Goal: Information Seeking & Learning: Learn about a topic

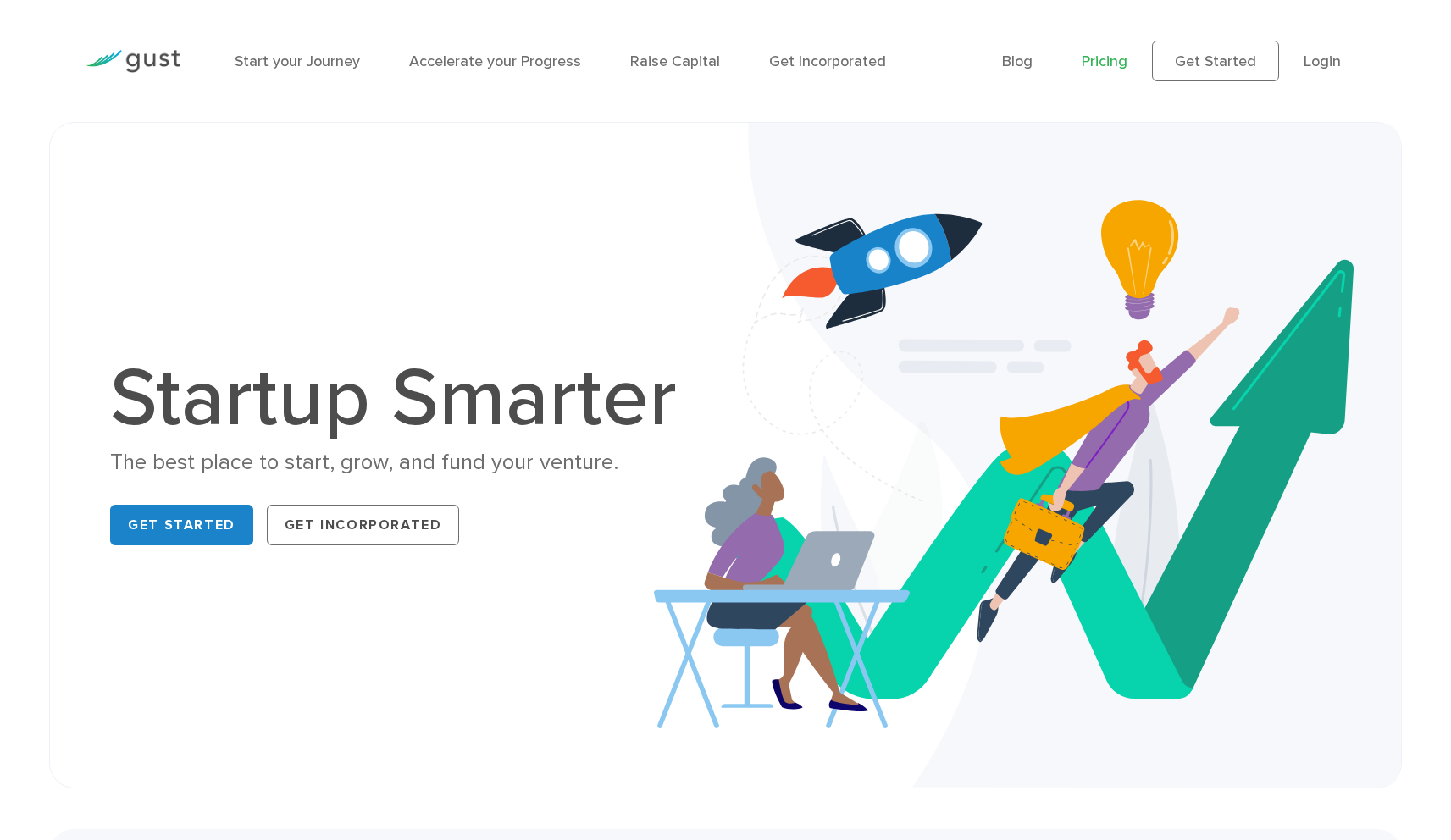
click at [1121, 63] on link "Pricing" at bounding box center [1104, 61] width 45 height 18
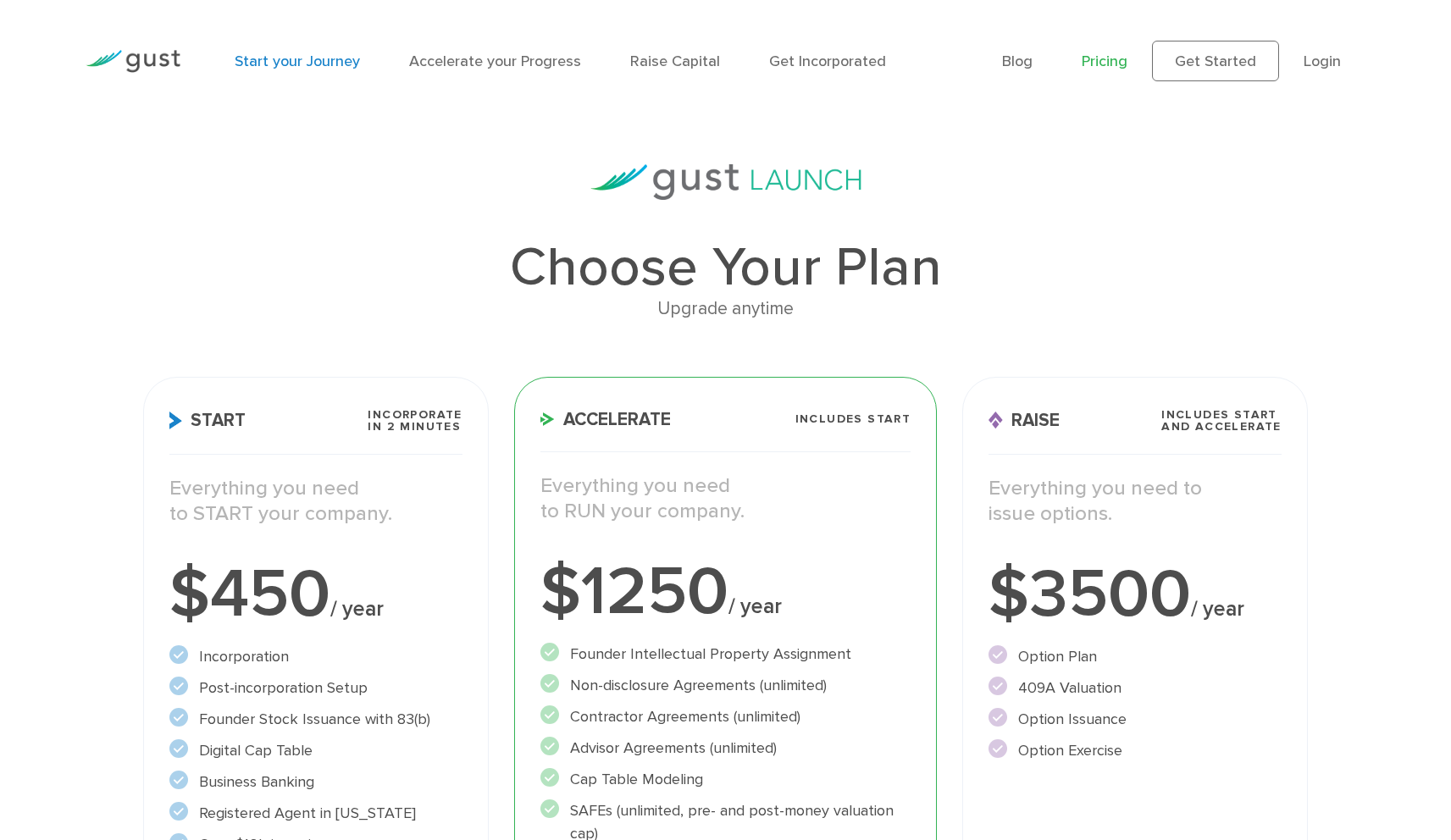
click at [330, 66] on link "Start your Journey" at bounding box center [297, 61] width 126 height 18
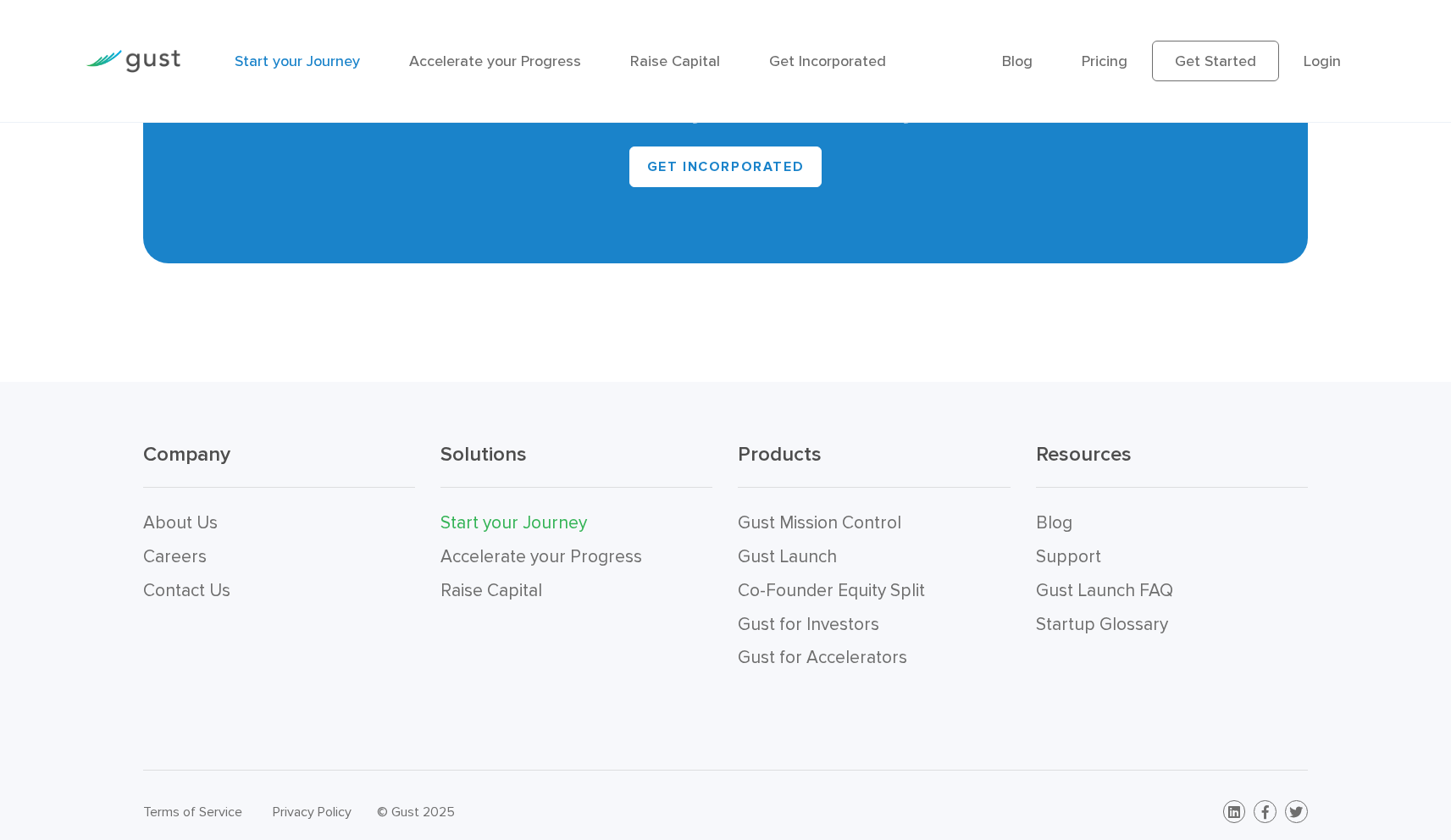
scroll to position [3600, 0]
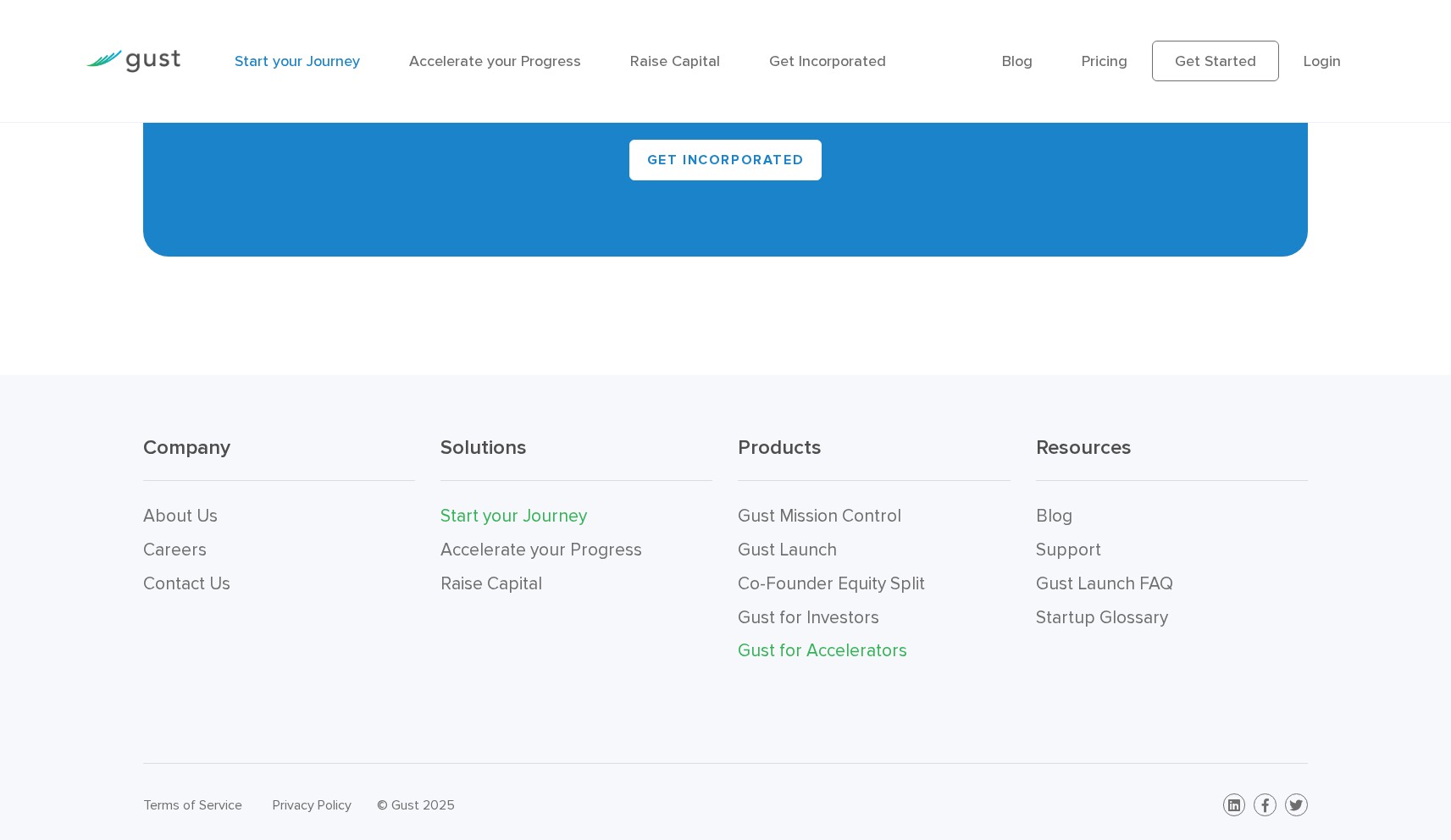
click at [862, 650] on link "Gust for Accelerators" at bounding box center [821, 650] width 169 height 21
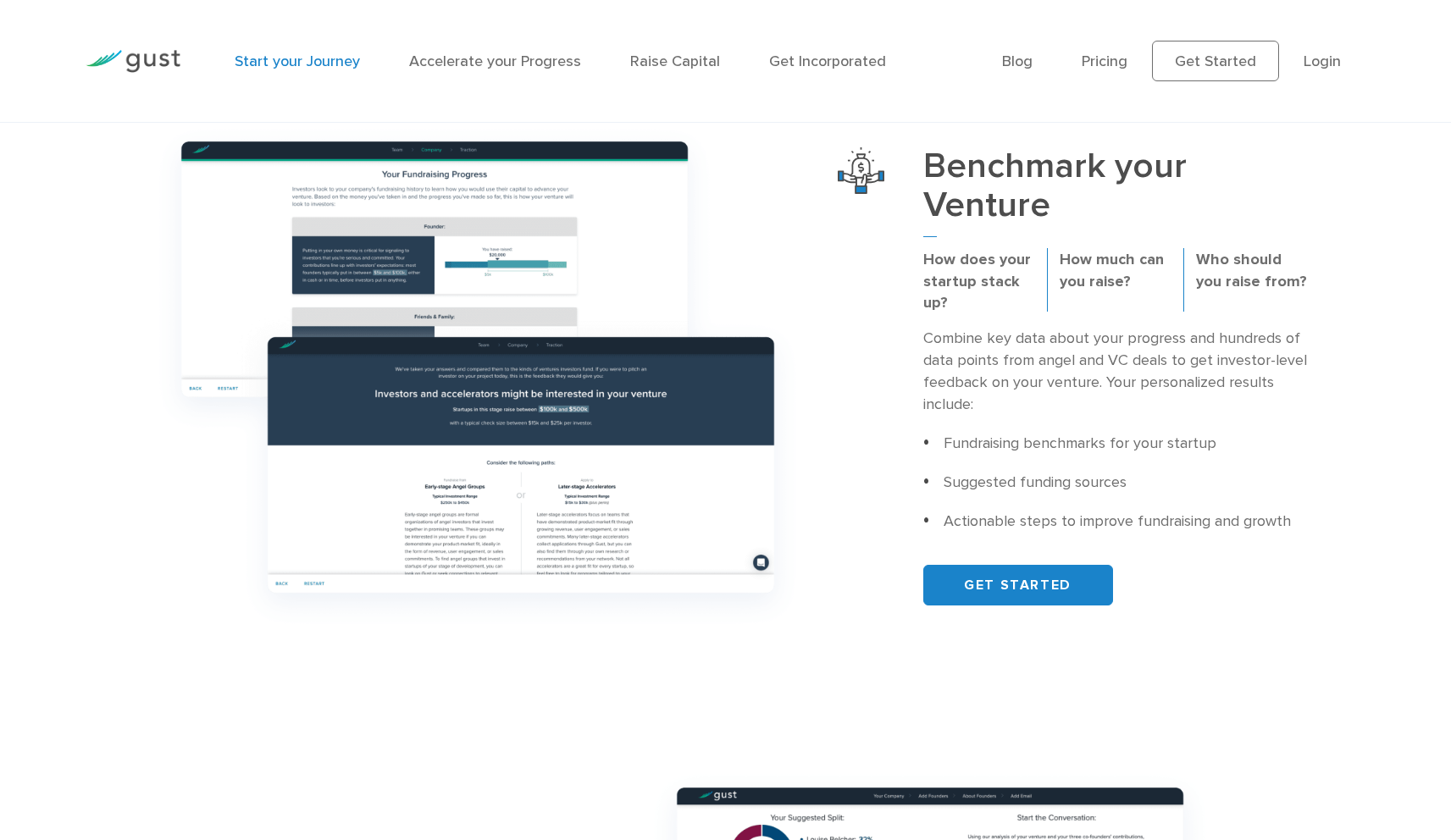
scroll to position [0, 0]
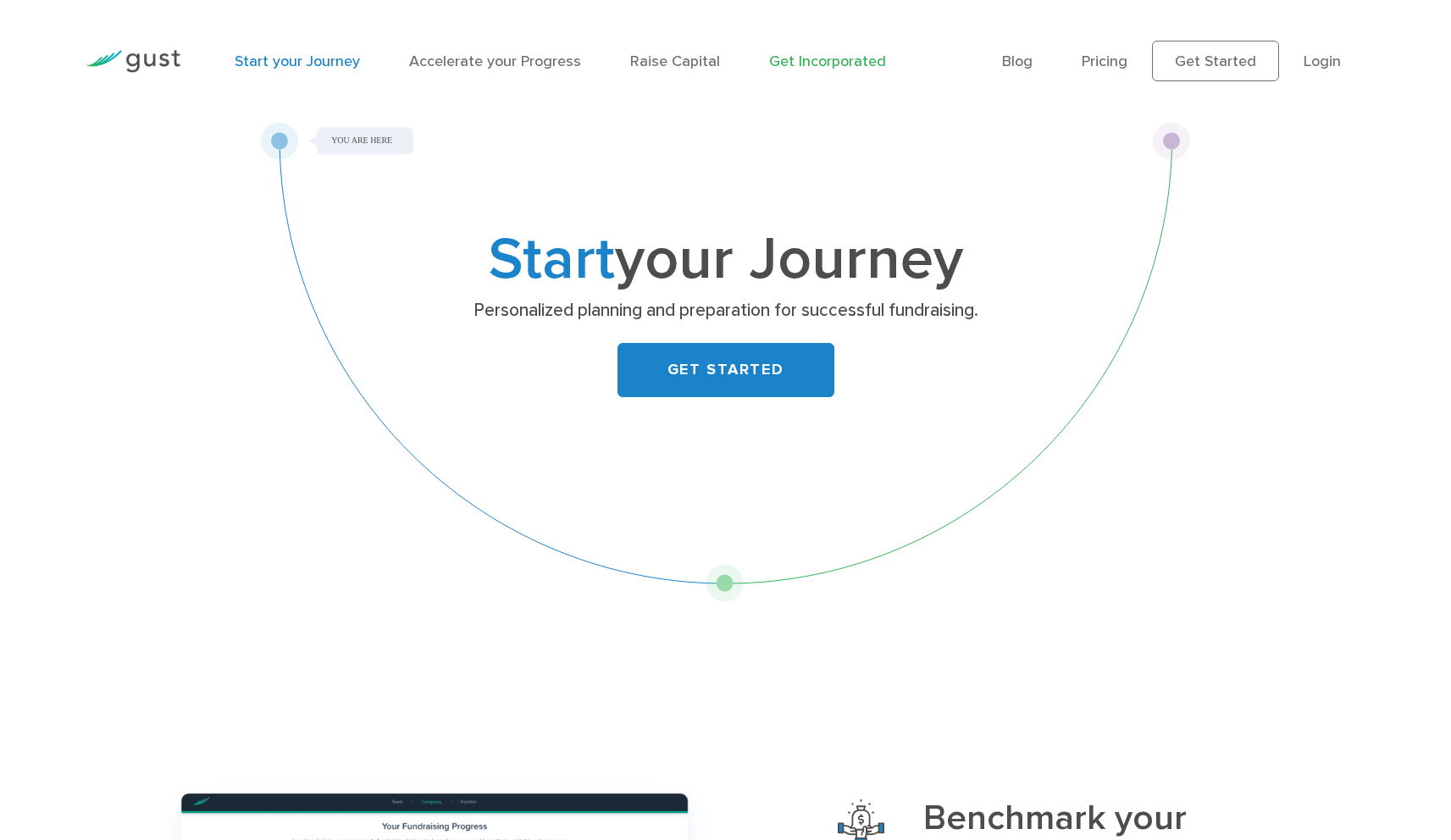
click at [811, 57] on link "Get Incorporated" at bounding box center [827, 61] width 117 height 18
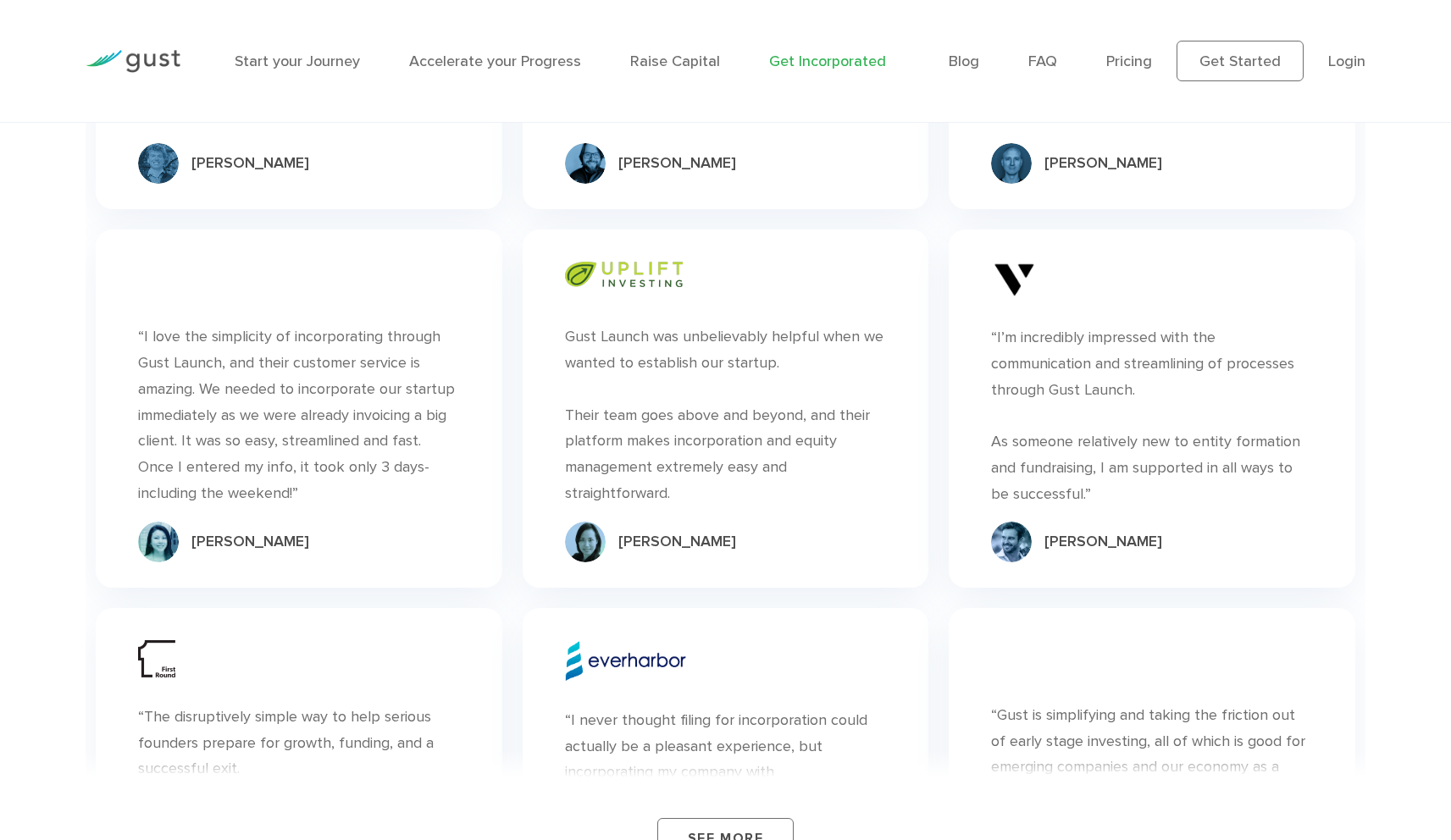
scroll to position [9768, 0]
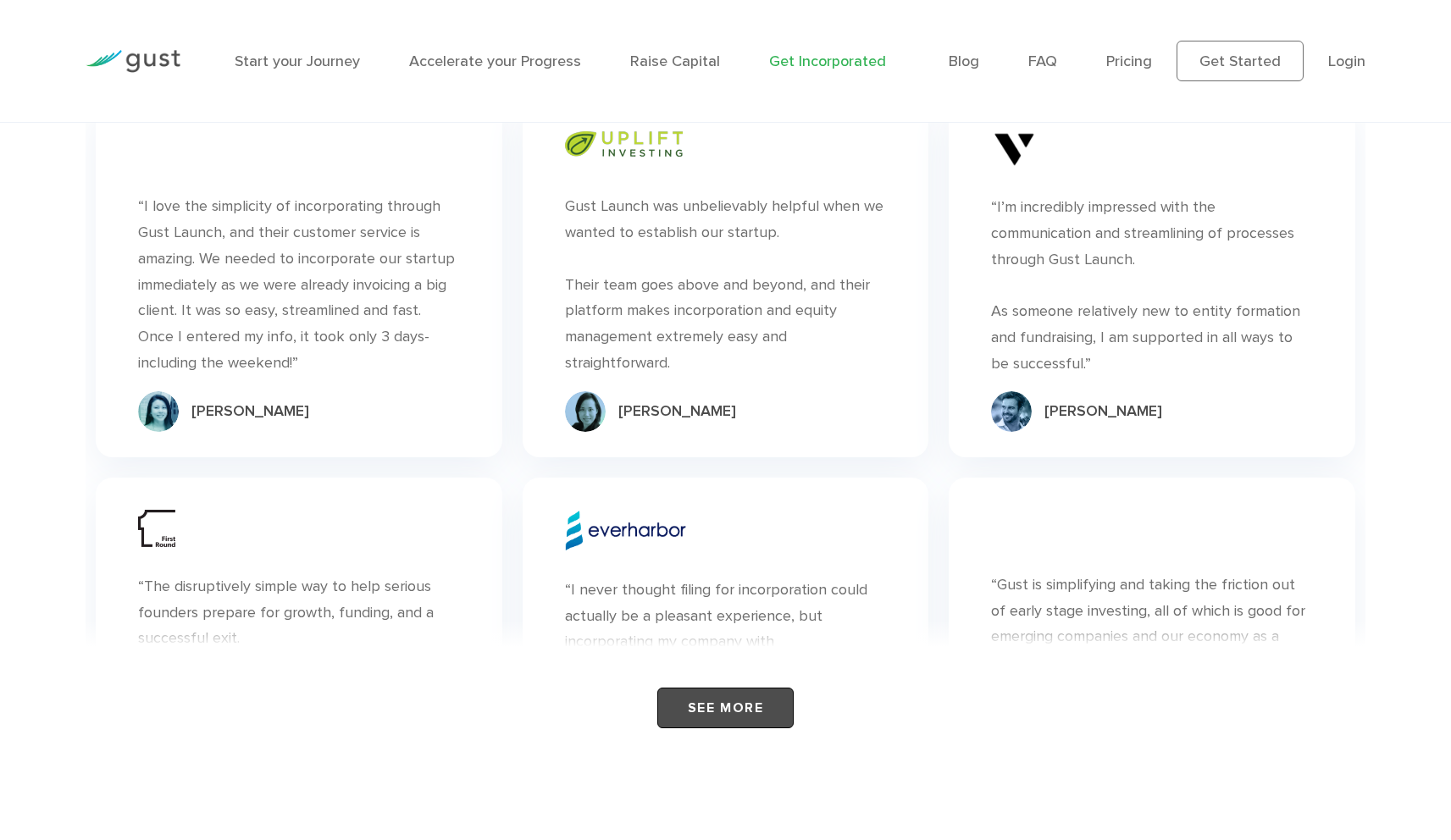
click at [725, 688] on link "See More" at bounding box center [726, 708] width 136 height 41
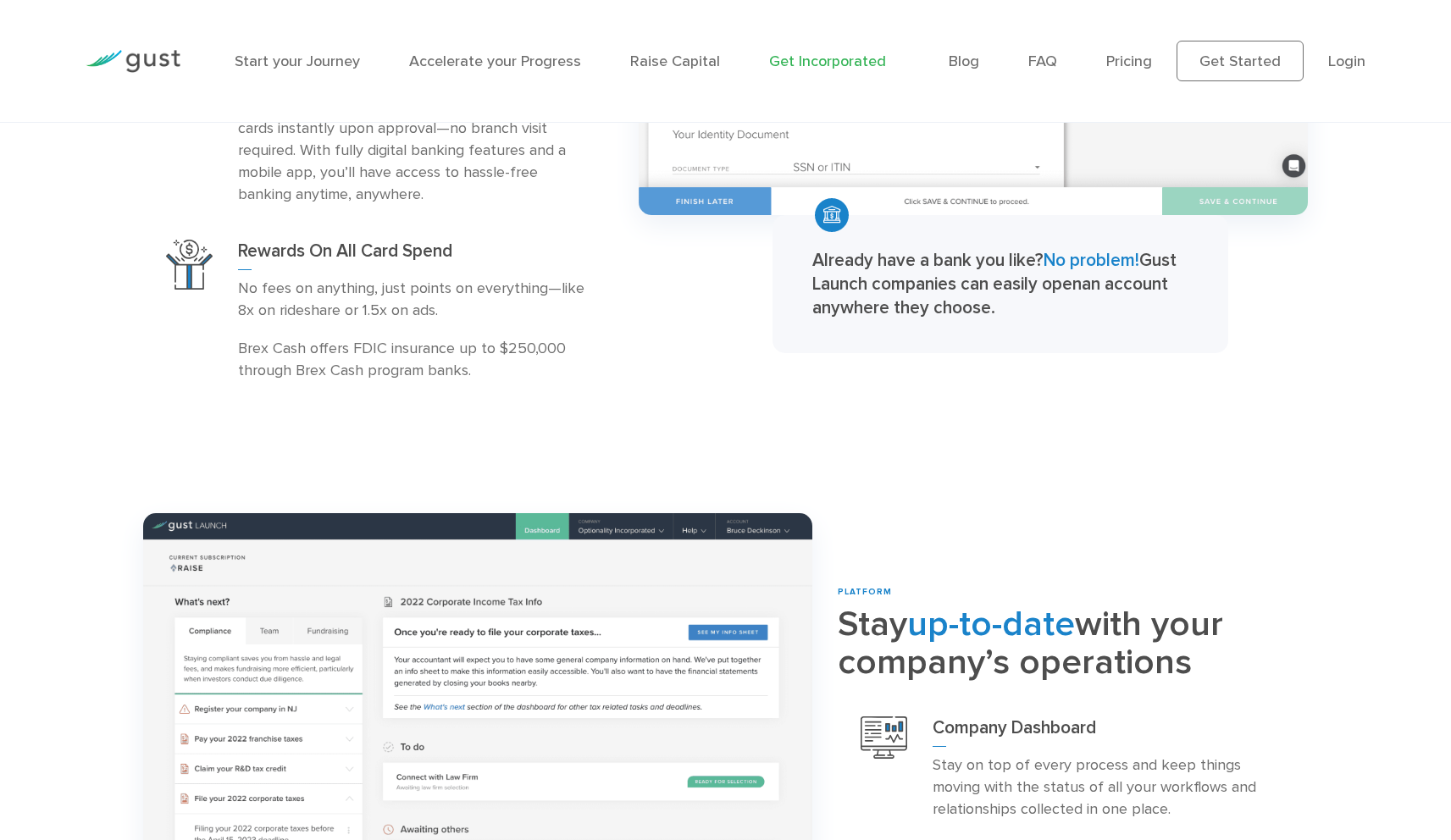
scroll to position [2110, 0]
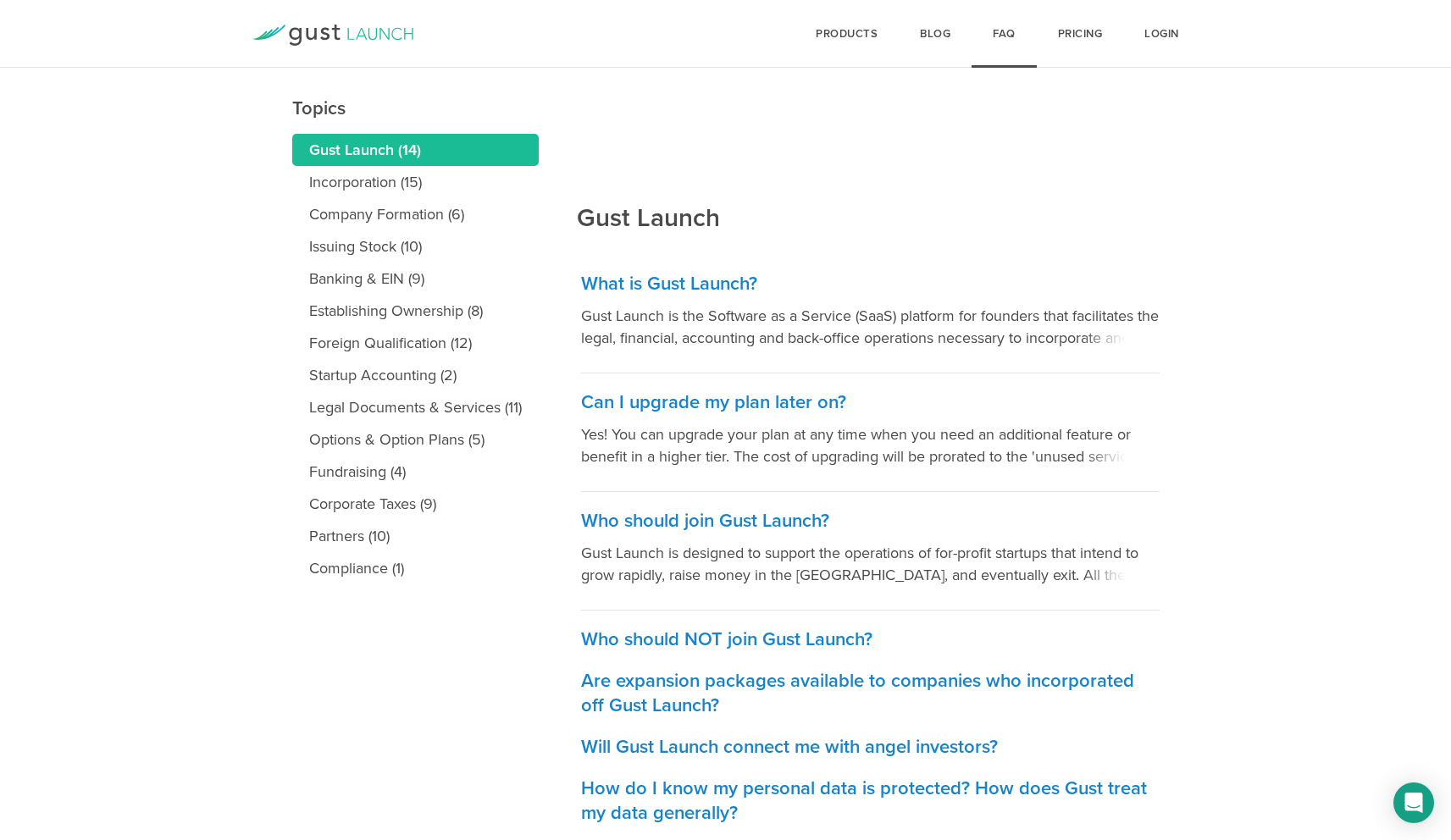
scroll to position [233, 0]
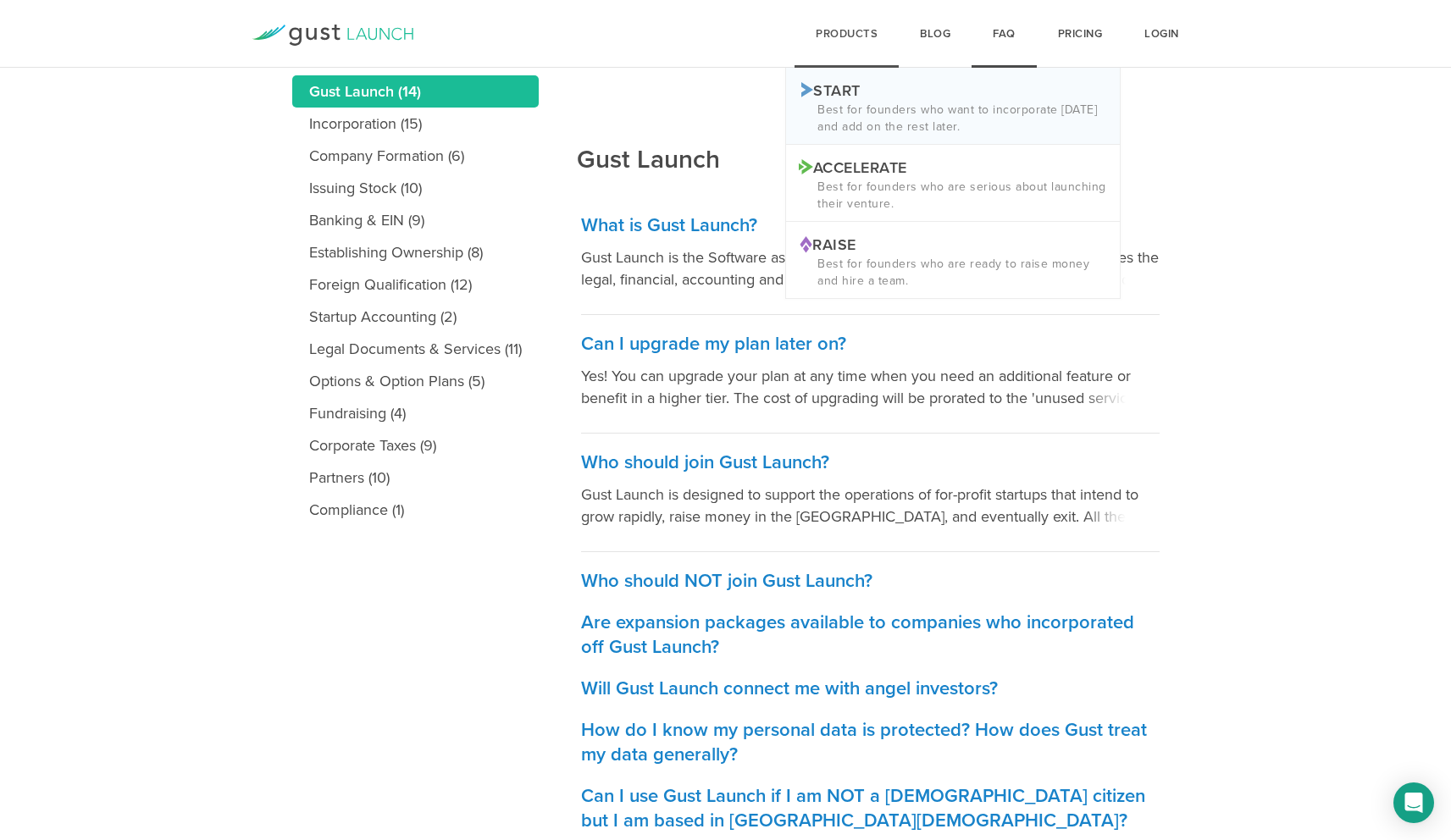
click at [879, 96] on p "Start Logo START" at bounding box center [953, 89] width 308 height 18
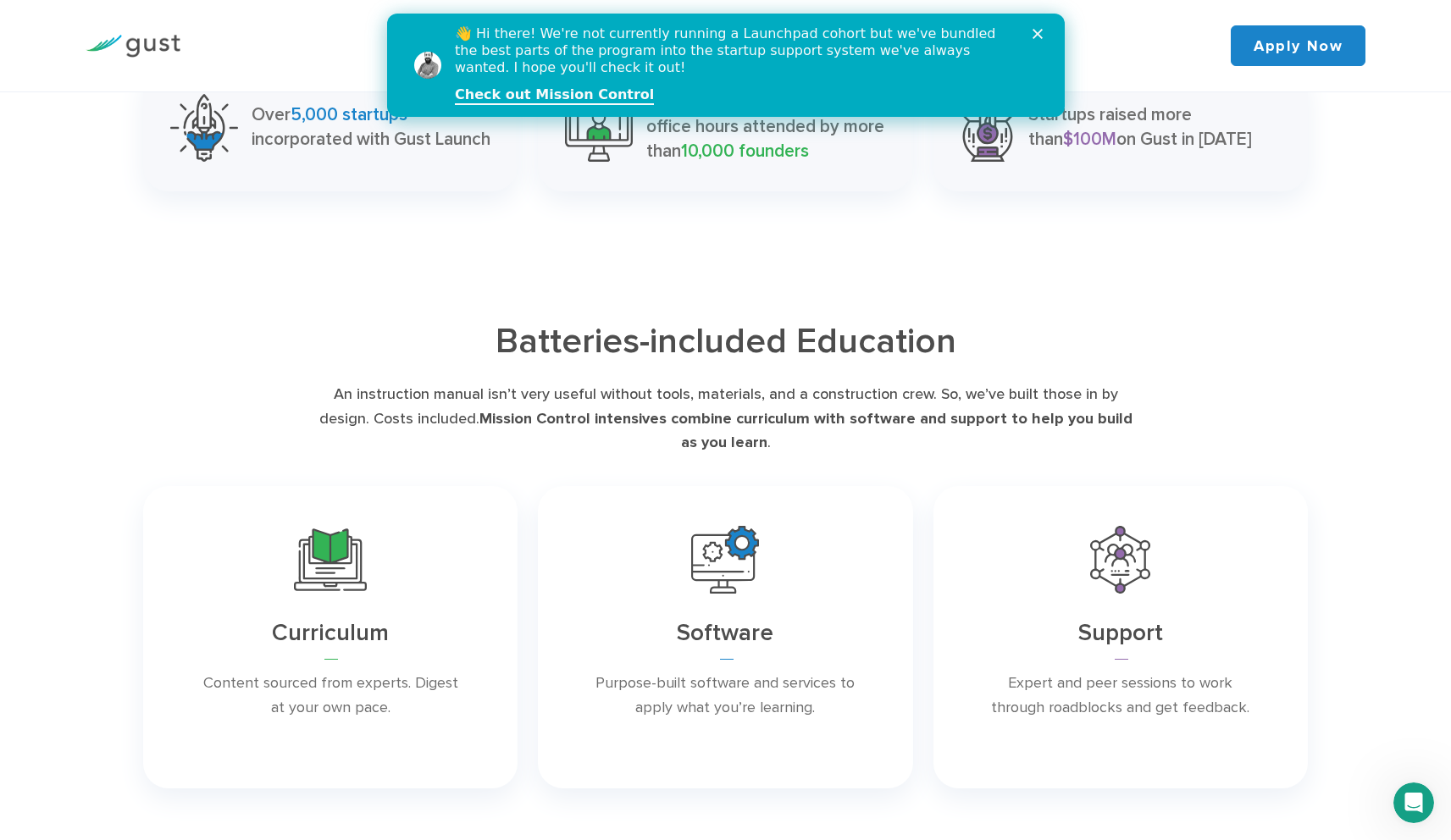
scroll to position [1581, 0]
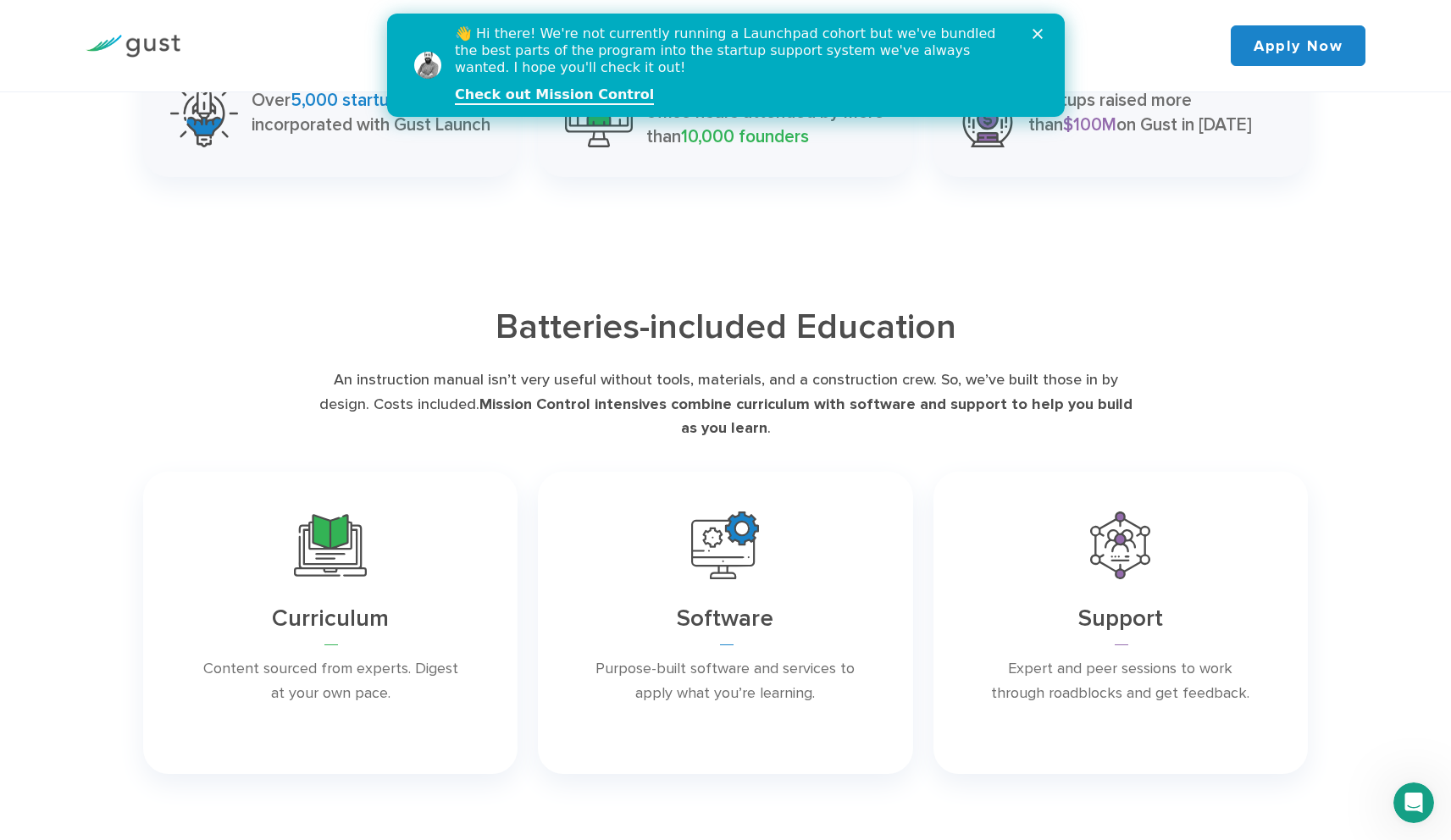
click at [720, 630] on h3 "Software" at bounding box center [725, 620] width 295 height 26
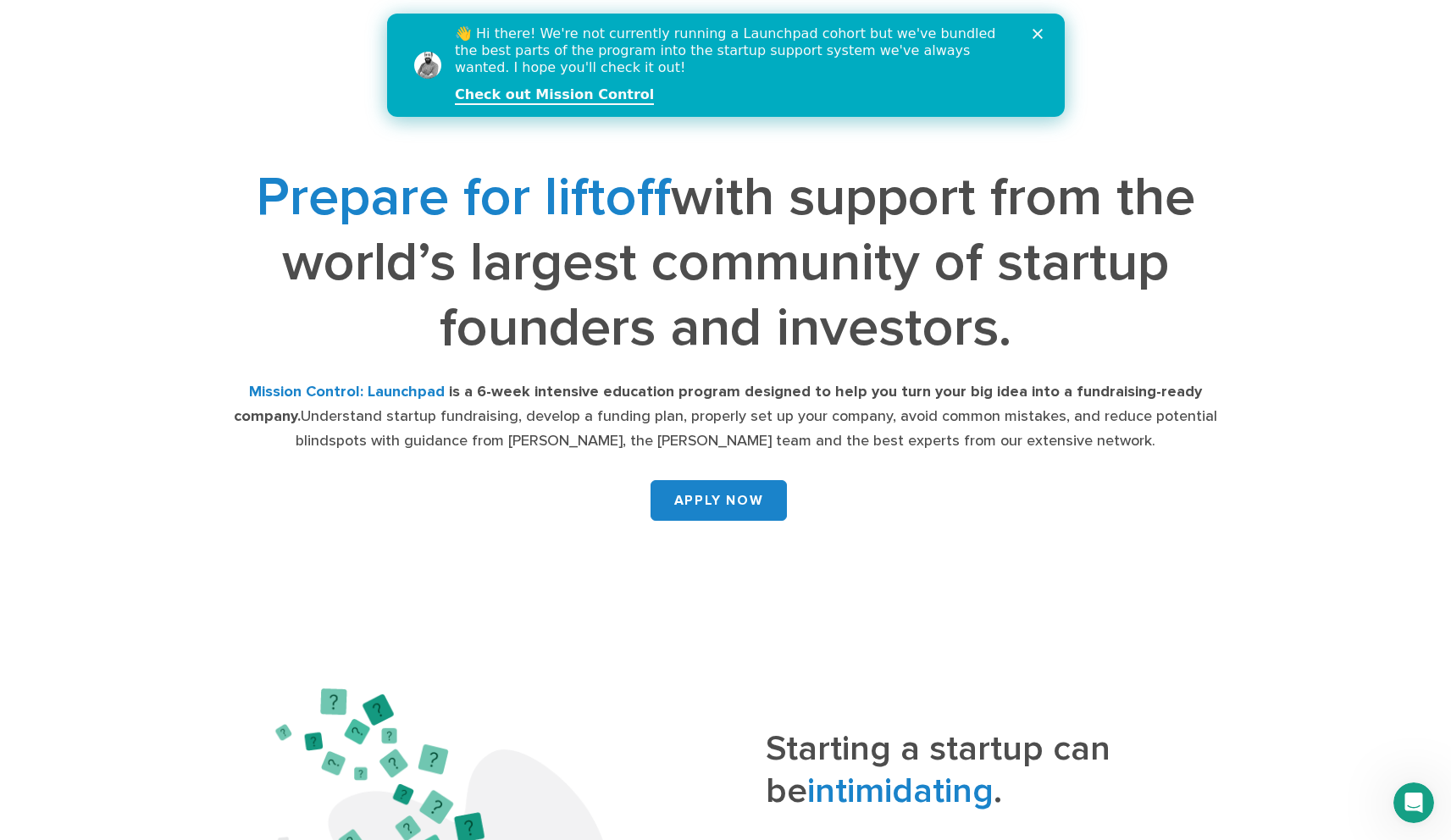
scroll to position [767, 0]
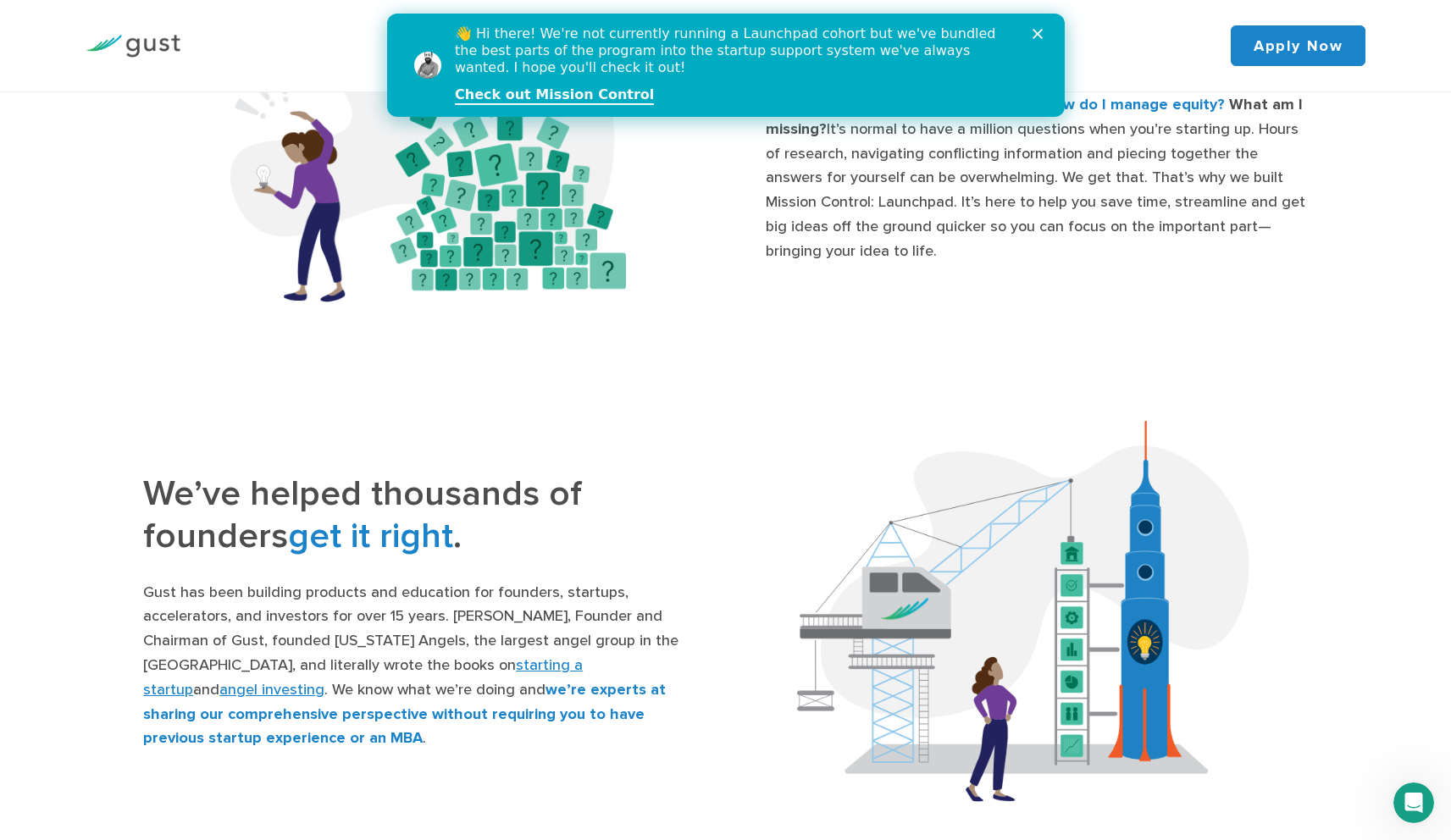
click at [159, 37] on img at bounding box center [133, 45] width 95 height 23
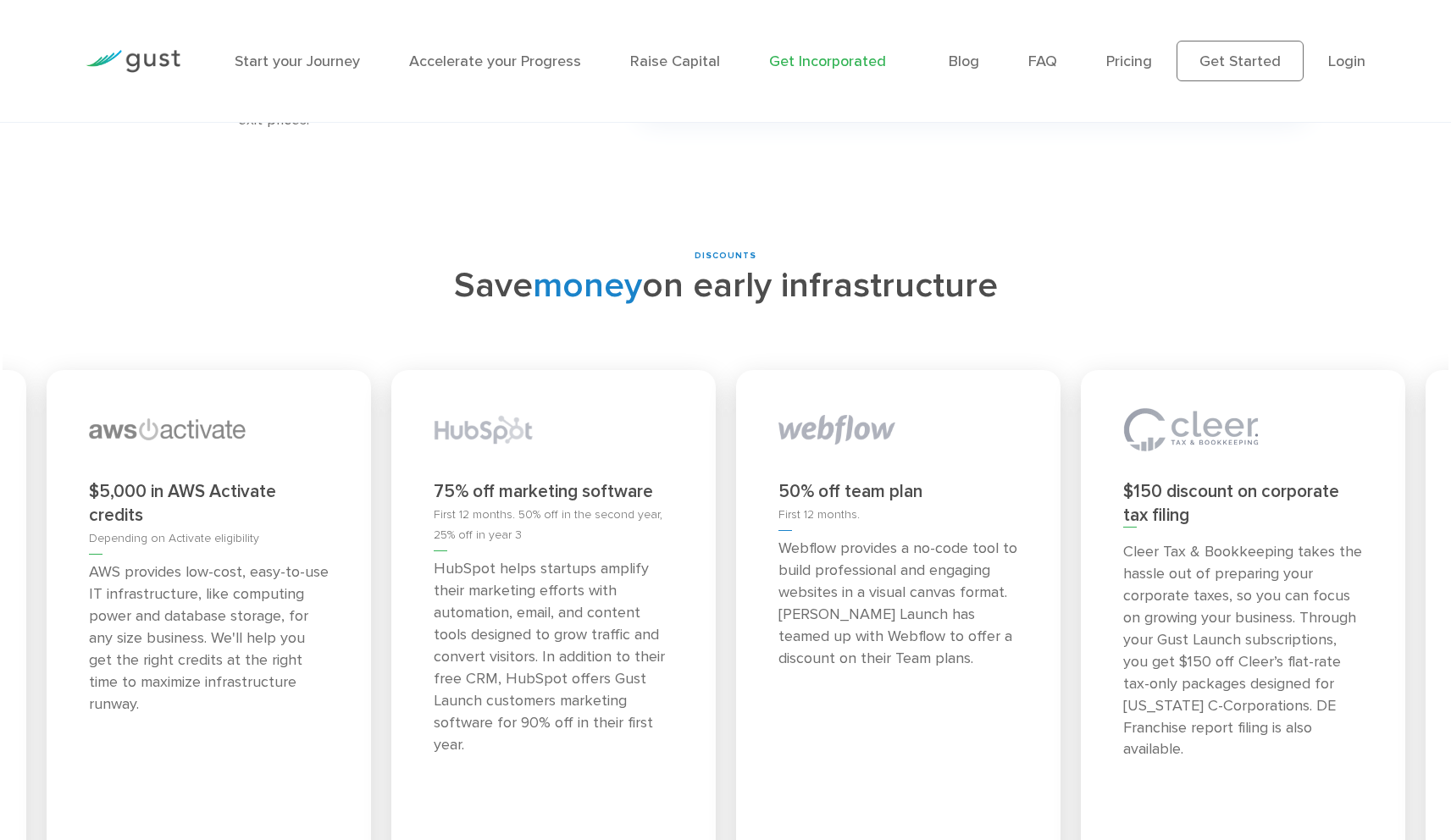
scroll to position [7347, 0]
click at [730, 252] on div "DISCOUNTS" at bounding box center [726, 258] width 1425 height 13
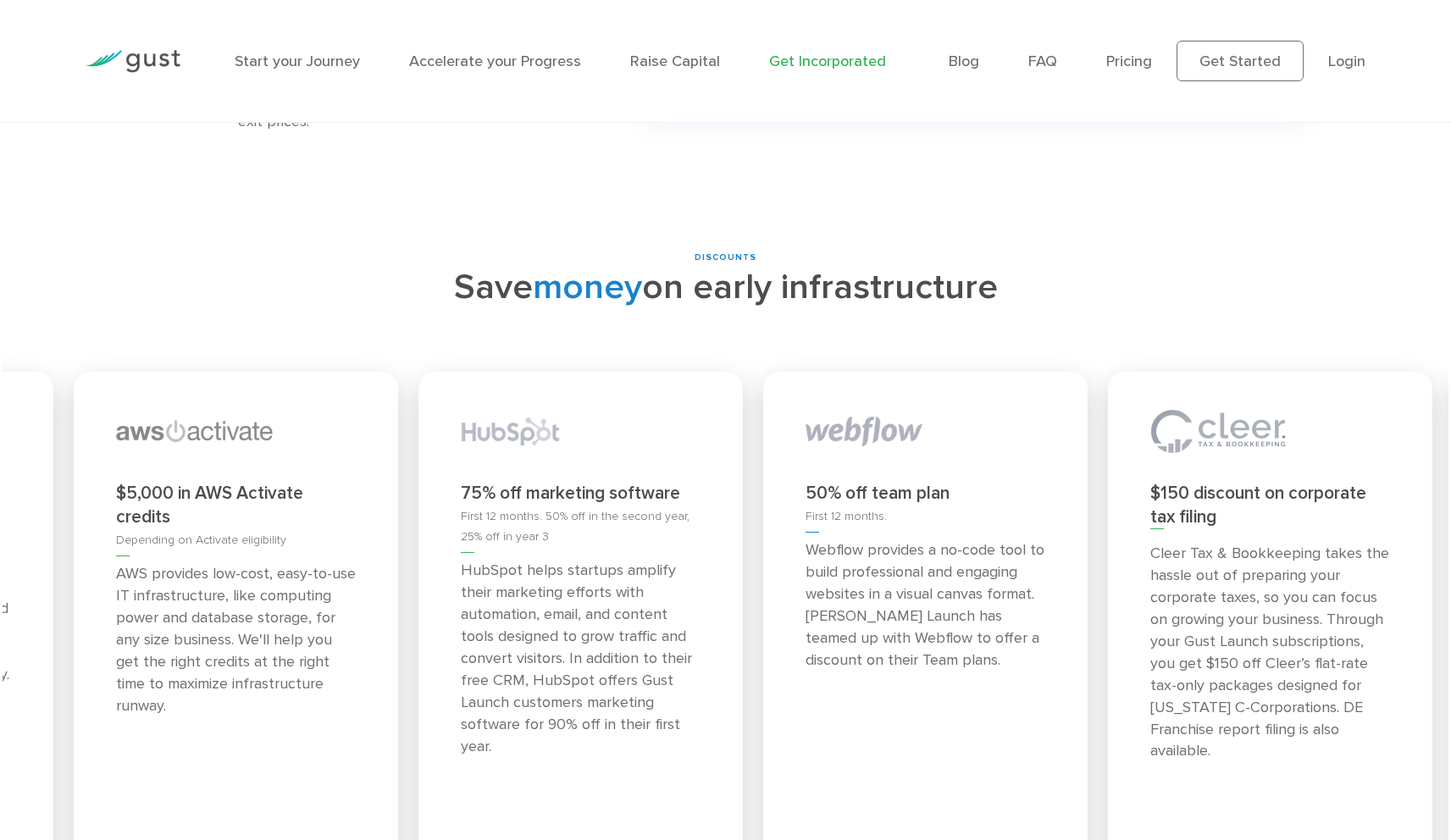
drag, startPoint x: 1380, startPoint y: 735, endPoint x: 1407, endPoint y: 743, distance: 28.2
click at [1407, 743] on div "$150 discount on corporate tax filing Cleer Tax & Bookkeeping takes the hassle …" at bounding box center [1270, 630] width 324 height 516
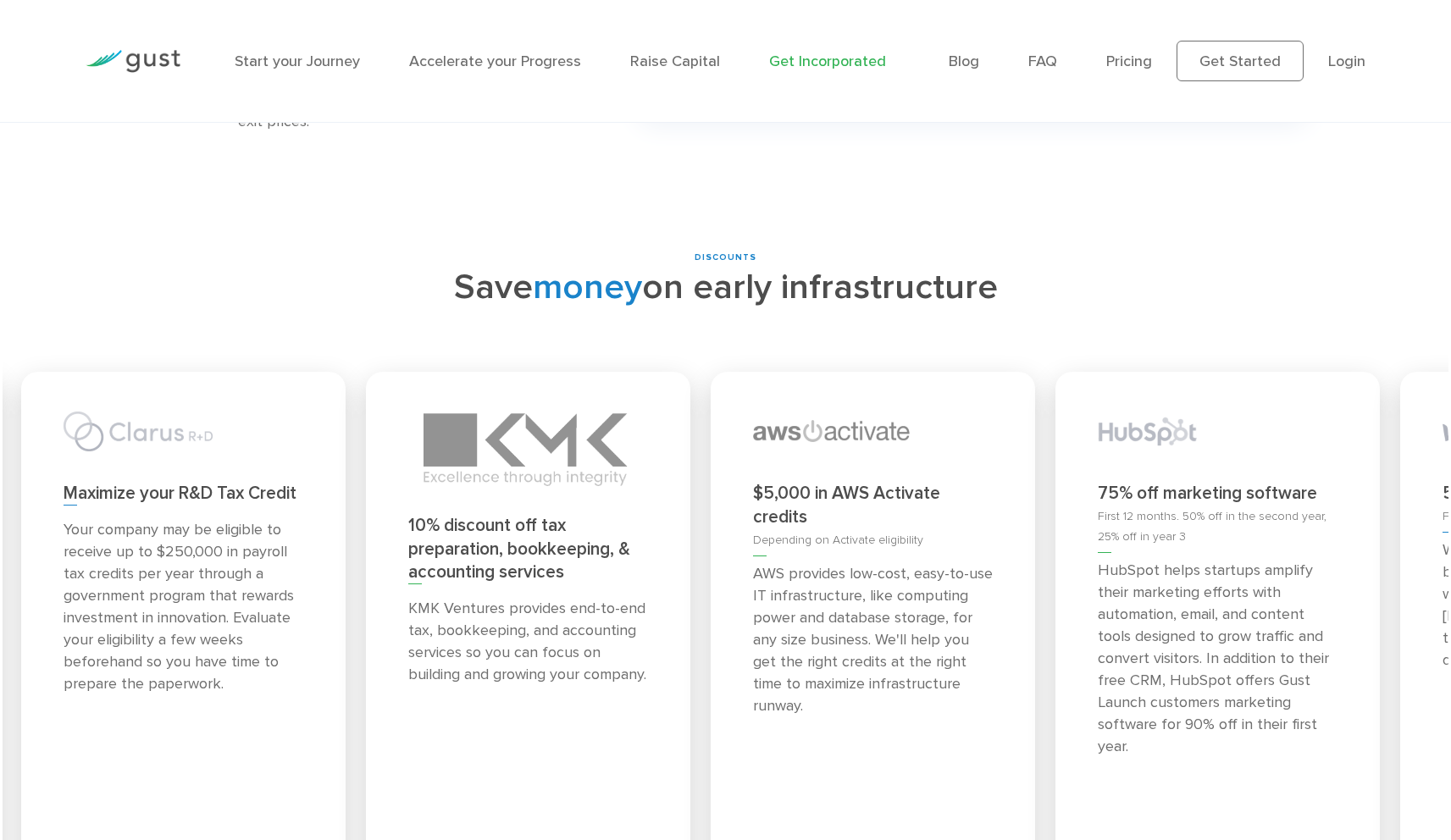
drag, startPoint x: 158, startPoint y: 713, endPoint x: 822, endPoint y: 708, distance: 664.0
click at [822, 708] on div "$5,000 in AWS Activate credits Depending on Activate eligibility AWS provides l…" at bounding box center [873, 630] width 324 height 516
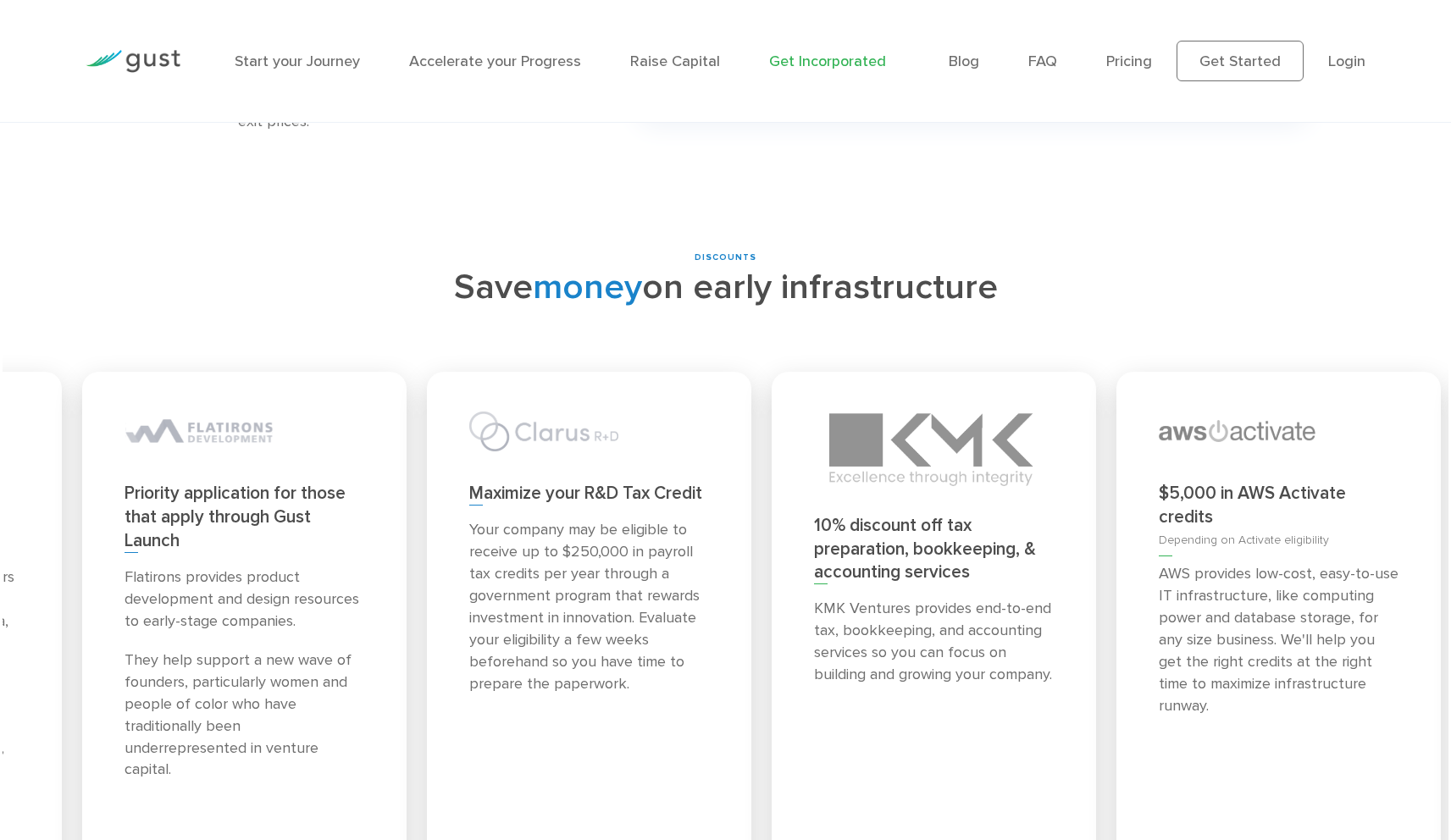
drag, startPoint x: 212, startPoint y: 699, endPoint x: 892, endPoint y: 699, distance: 680.0
click at [892, 699] on div "10% discount off tax preparation, bookkeeping, & accounting services KMK Ventur…" at bounding box center [934, 630] width 324 height 516
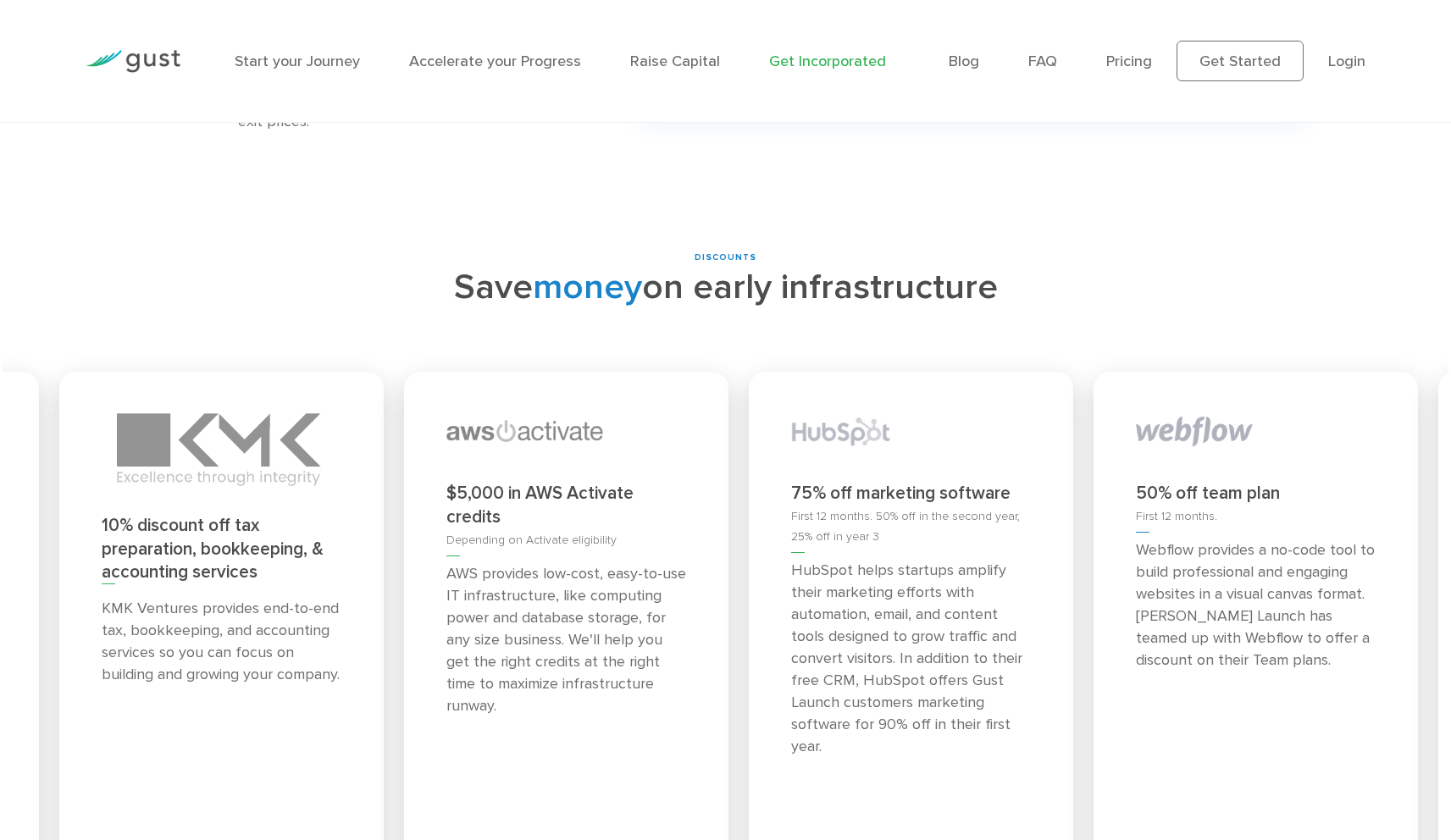
drag, startPoint x: 914, startPoint y: 709, endPoint x: 583, endPoint y: 701, distance: 331.1
click at [583, 701] on div "$5,000 in AWS Activate credits Depending on Activate eligibility AWS provides l…" at bounding box center [566, 630] width 324 height 516
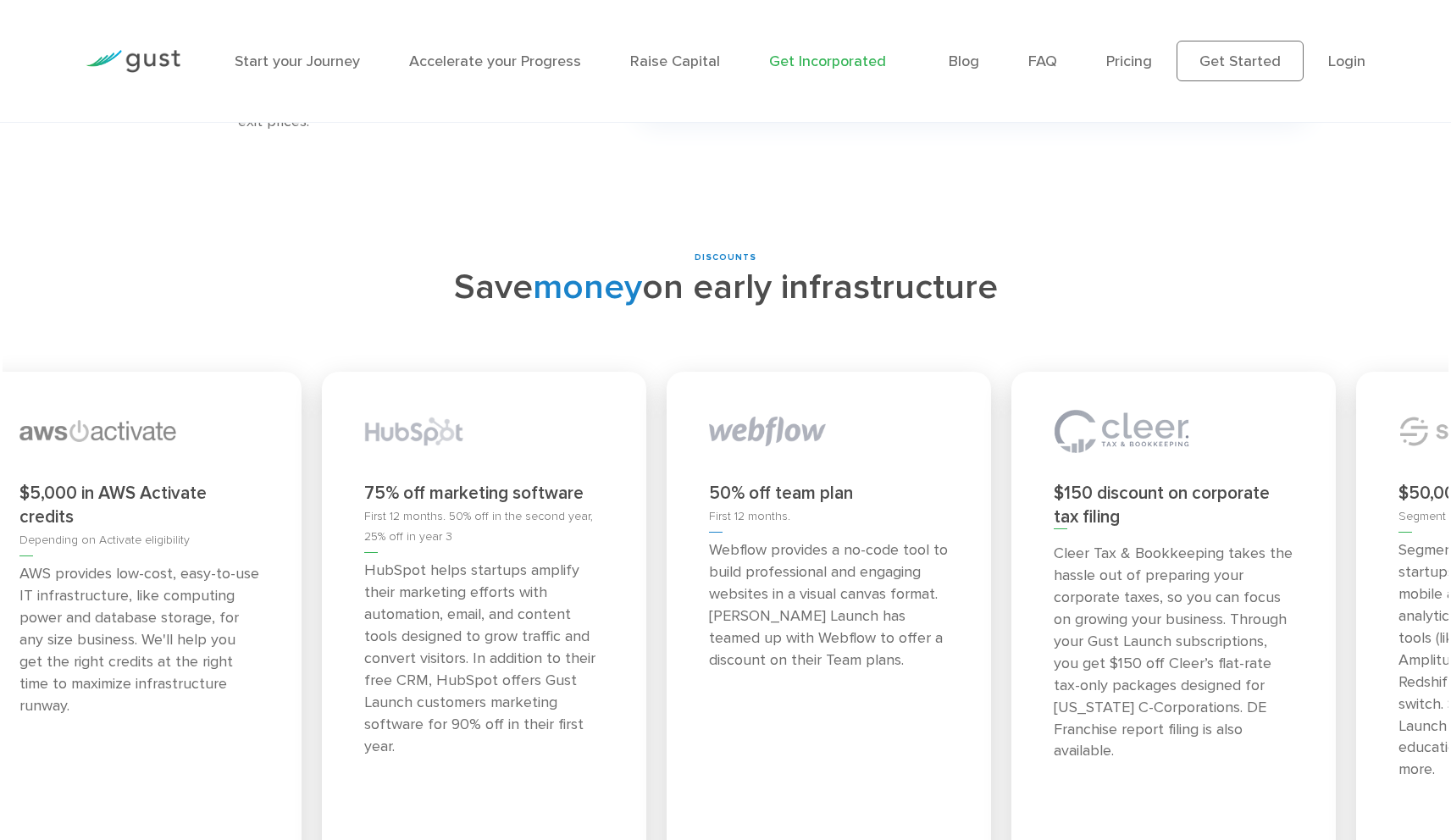
drag, startPoint x: 971, startPoint y: 707, endPoint x: 556, endPoint y: 702, distance: 415.0
click at [556, 702] on div "75% off marketing software First 12 months. 50% off in the second year, 25% off…" at bounding box center [484, 630] width 324 height 516
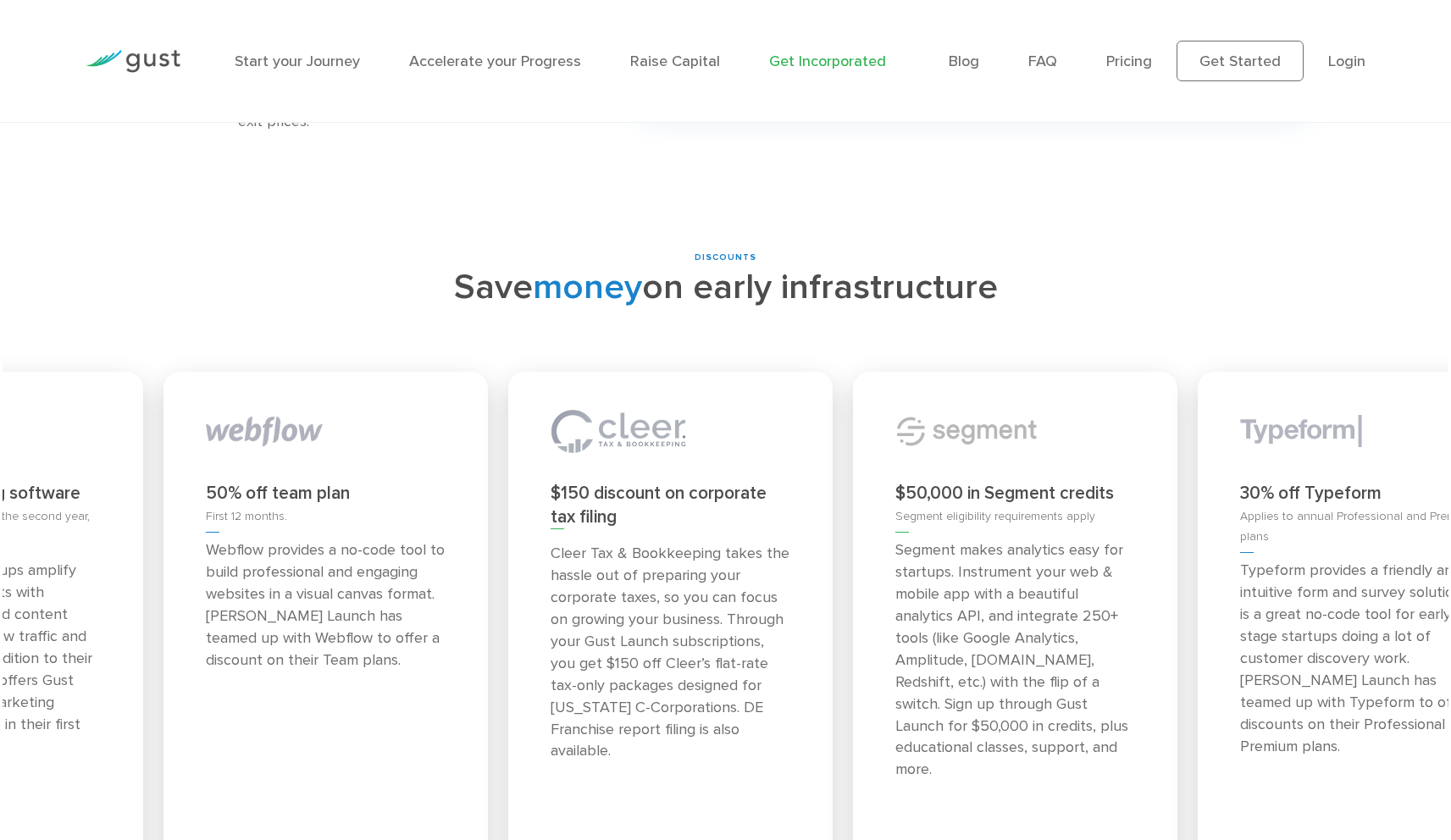
drag, startPoint x: 979, startPoint y: 714, endPoint x: 405, endPoint y: 702, distance: 574.1
click at [405, 702] on div "50% off team plan First 12 months. Webflow provides a no-code tool to build pro…" at bounding box center [325, 630] width 324 height 516
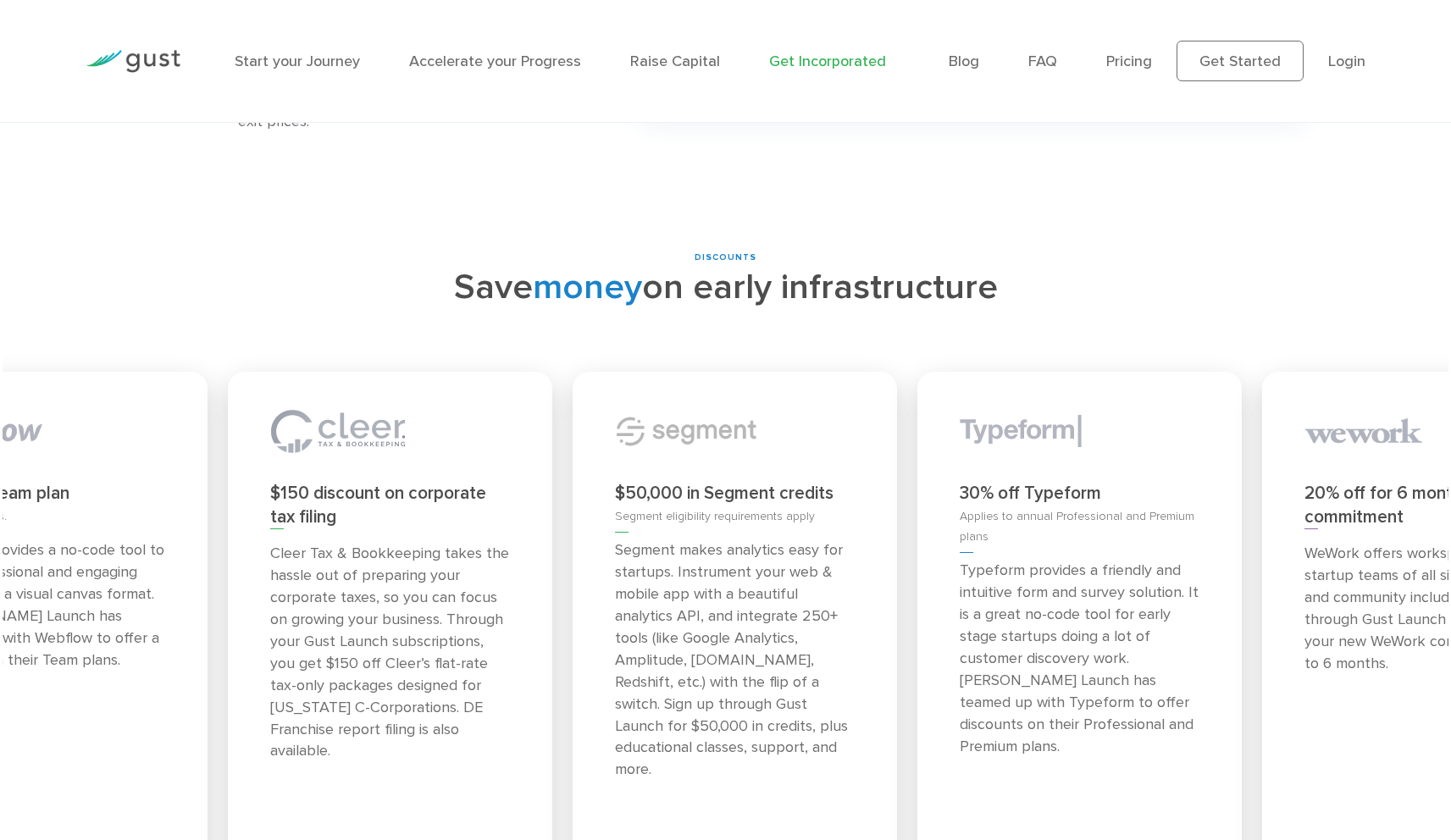
drag, startPoint x: 948, startPoint y: 699, endPoint x: 449, endPoint y: 702, distance: 499.0
click at [449, 702] on div "$150 discount on corporate tax filing Cleer Tax & Bookkeeping takes the hassle …" at bounding box center [390, 630] width 324 height 516
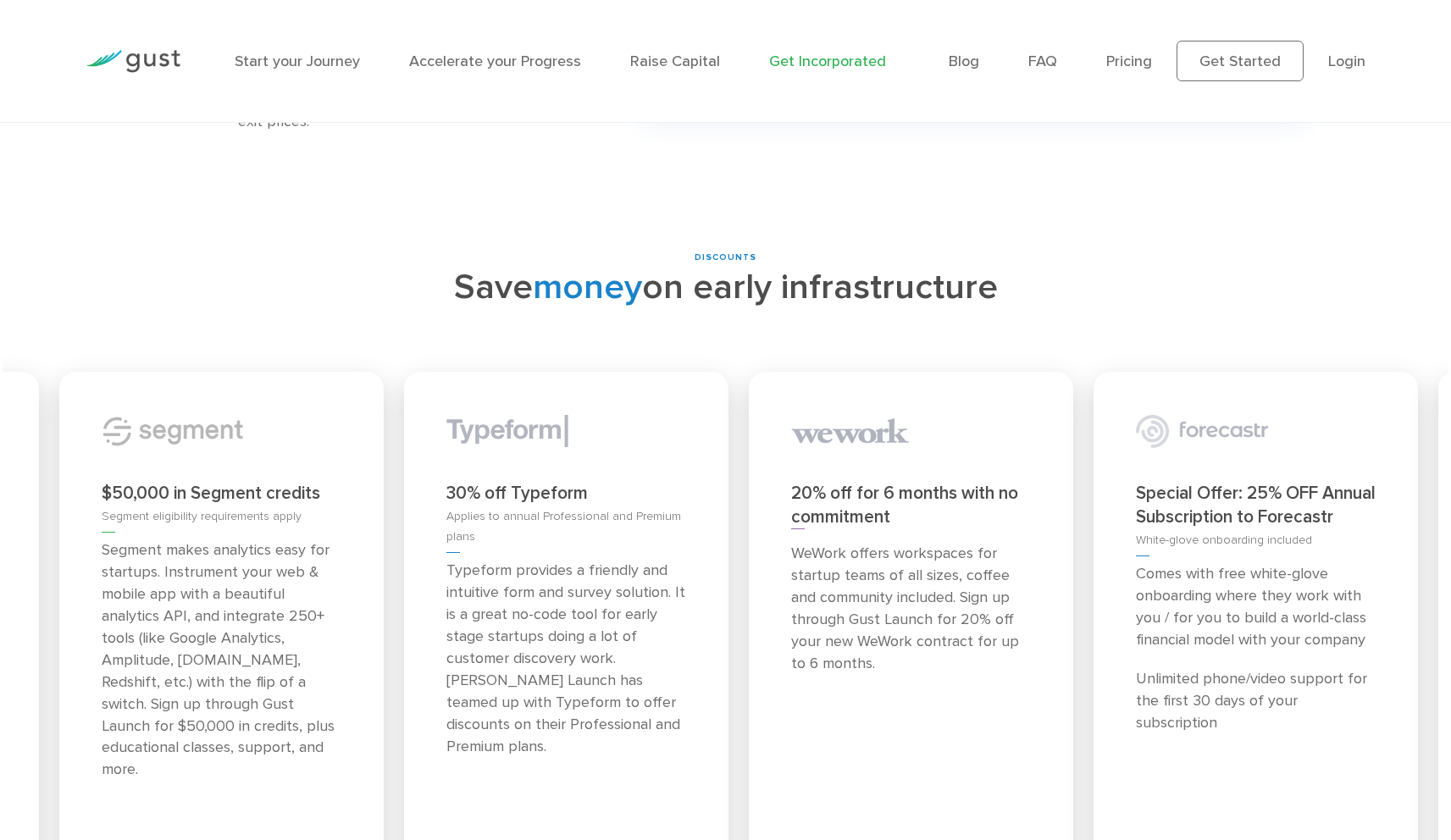
drag, startPoint x: 1312, startPoint y: 716, endPoint x: 635, endPoint y: 714, distance: 677.0
click at [635, 714] on div "30% off Typeform Applies to annual Professional and Premium plans Typeform prov…" at bounding box center [566, 630] width 324 height 516
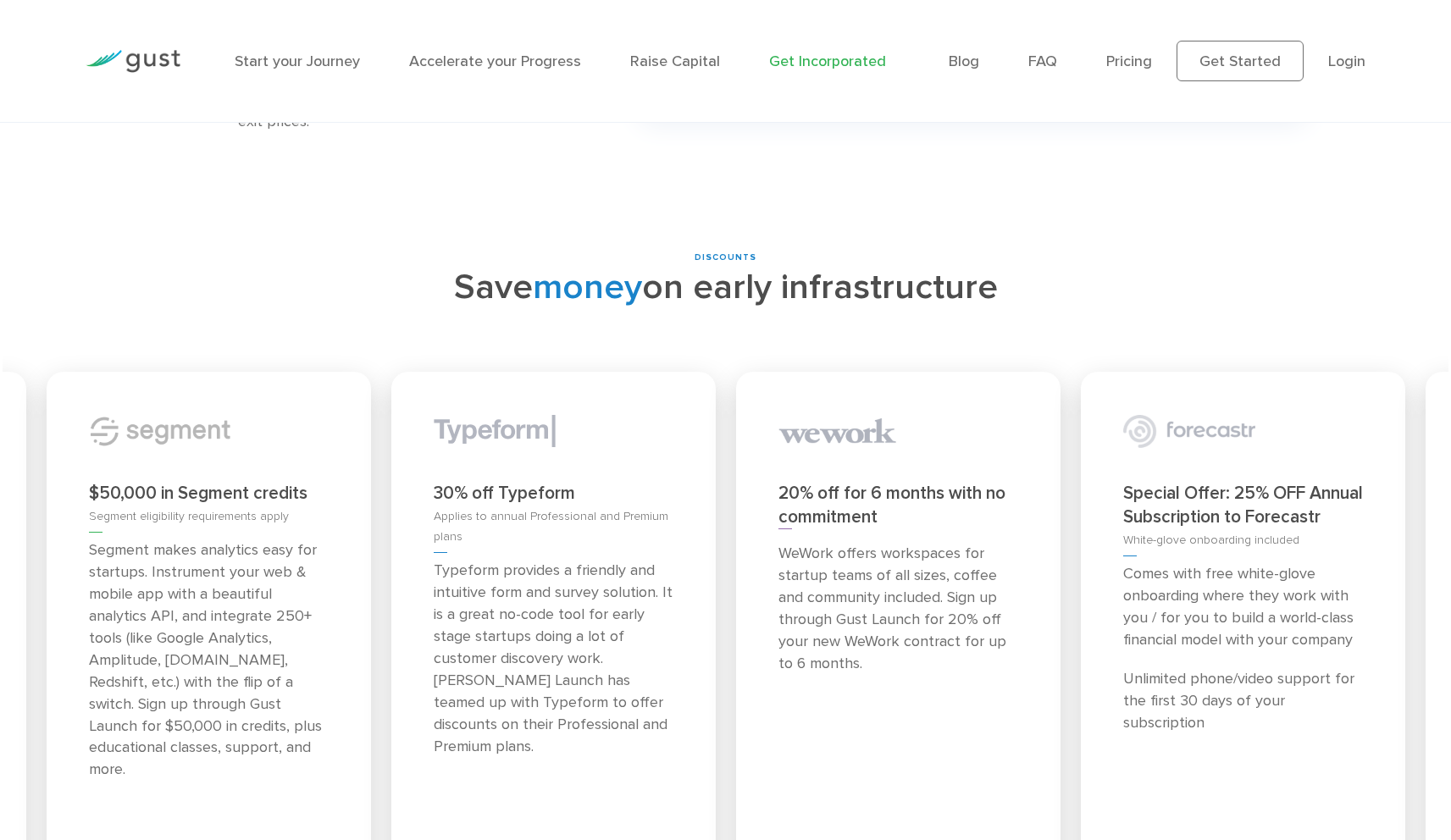
drag, startPoint x: 1329, startPoint y: 704, endPoint x: 1, endPoint y: 694, distance: 1328.0
click at [1, 694] on div "DISCOUNTS Save money on early infrastructure Priority application for those tha…" at bounding box center [726, 592] width 1451 height 681
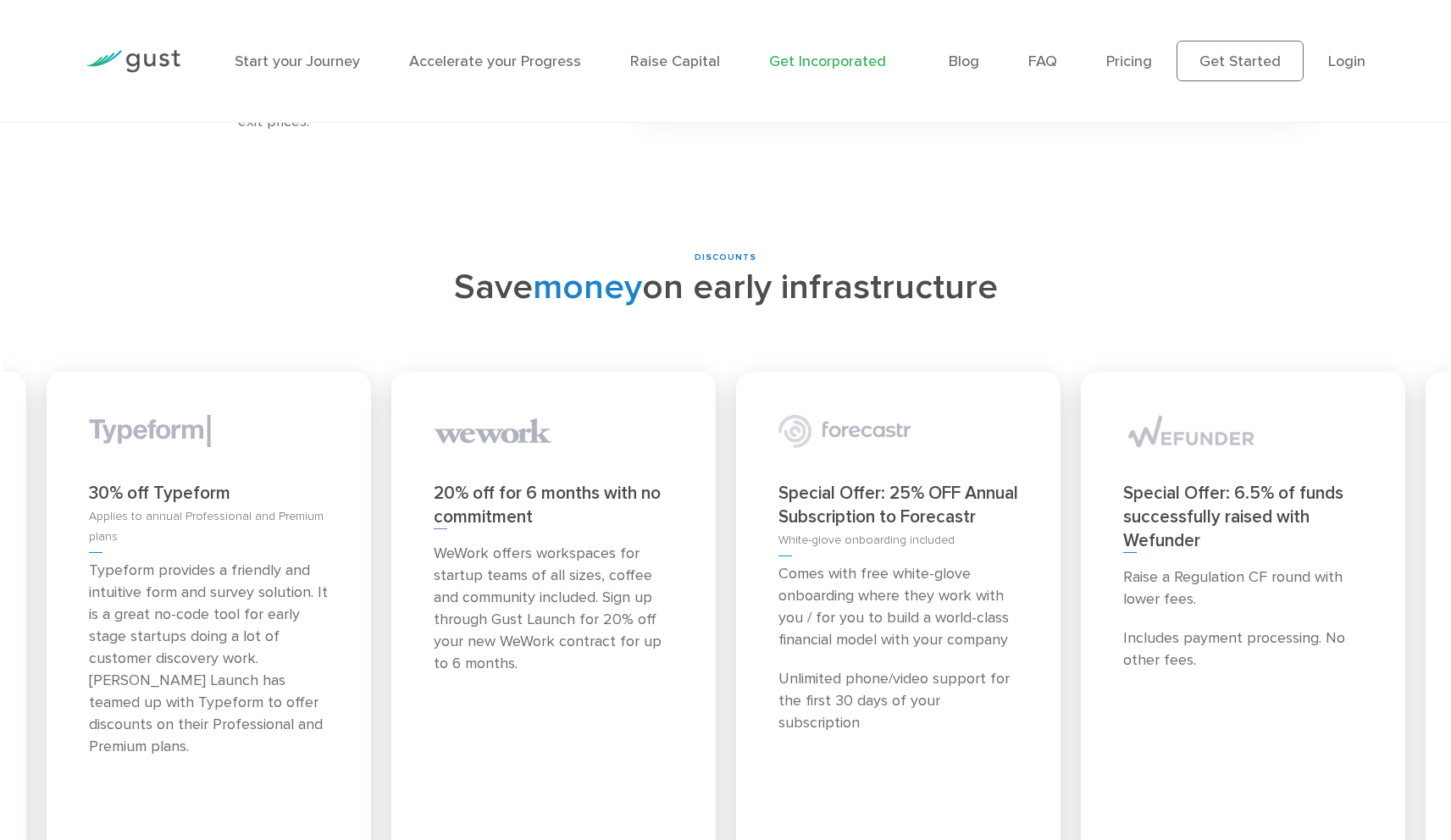
drag, startPoint x: 1356, startPoint y: 707, endPoint x: 0, endPoint y: 655, distance: 1357.0
click at [0, 655] on div "DISCOUNTS Save money on early infrastructure Priority application for those tha…" at bounding box center [726, 592] width 1451 height 681
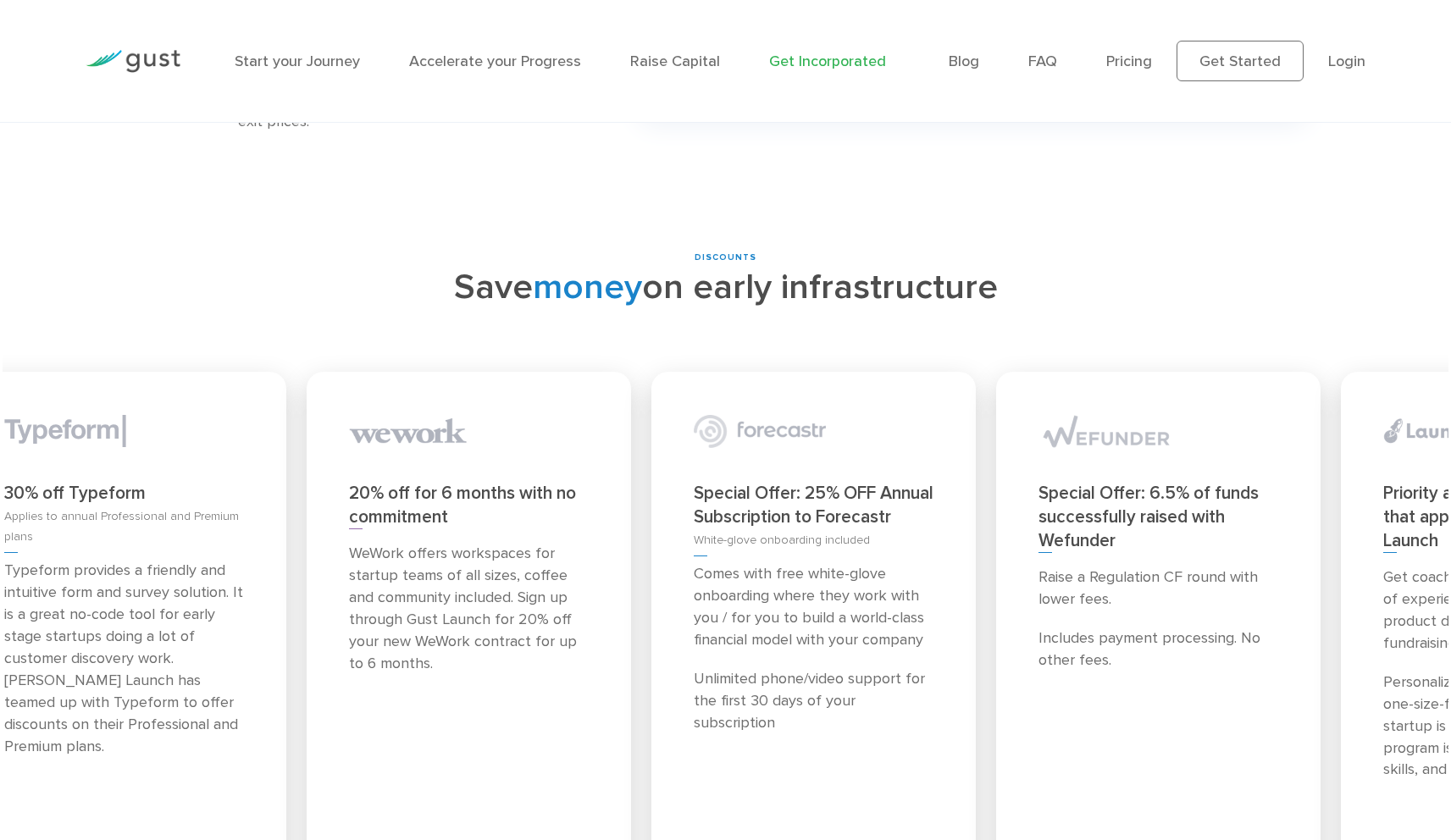
drag, startPoint x: 1408, startPoint y: 695, endPoint x: 1393, endPoint y: 676, distance: 24.2
click at [1330, 676] on div "Special Offer: 6.5% of funds successfully raised with Wefunder Raise a Regulati…" at bounding box center [1157, 630] width 345 height 536
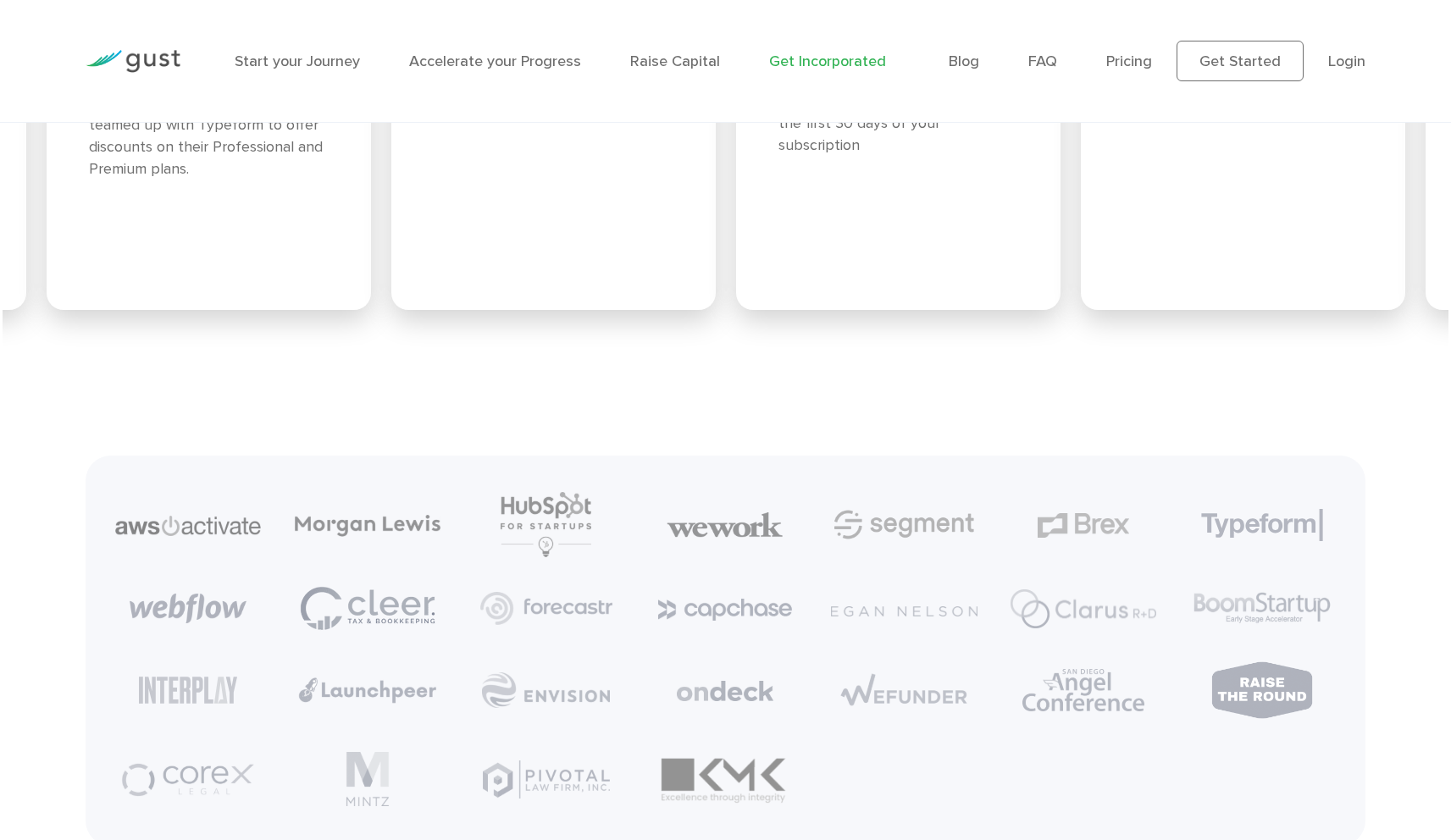
scroll to position [7930, 0]
